Goal: Information Seeking & Learning: Learn about a topic

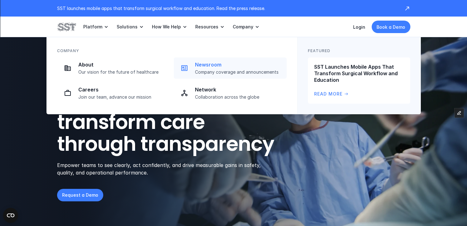
click at [210, 70] on p "Company coverage and announcements" at bounding box center [239, 72] width 88 height 6
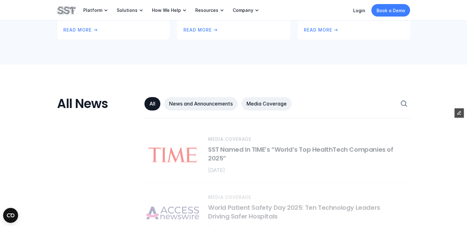
scroll to position [287, 0]
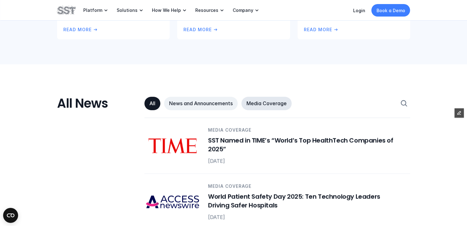
click at [254, 98] on link "Media Coverage" at bounding box center [266, 103] width 50 height 13
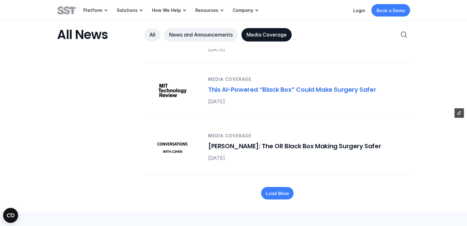
scroll to position [884, 0]
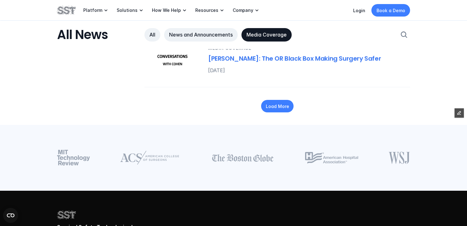
click at [265, 54] on h6 "Dr. Teodor Grantcharov: The OR Black Box Making Surgery Safer" at bounding box center [305, 58] width 195 height 9
